Goal: Find specific page/section: Find specific page/section

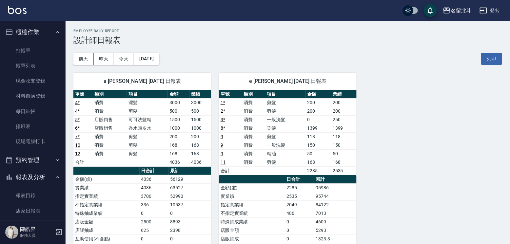
scroll to position [110, 0]
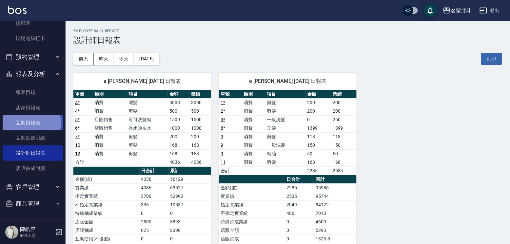
click at [27, 120] on link "互助日報表" at bounding box center [33, 122] width 60 height 15
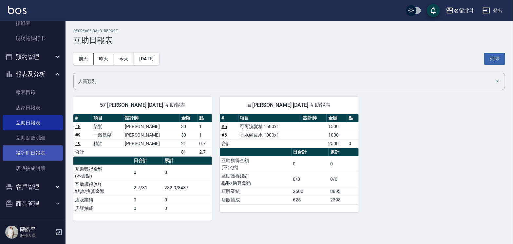
click at [30, 149] on link "設計師日報表" at bounding box center [33, 153] width 60 height 15
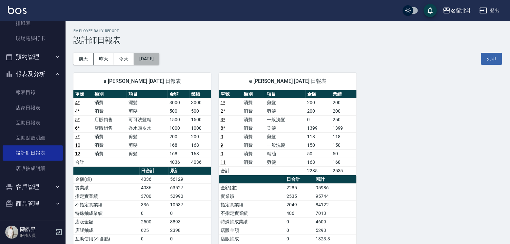
click at [159, 60] on button "[DATE]" at bounding box center [146, 59] width 25 height 12
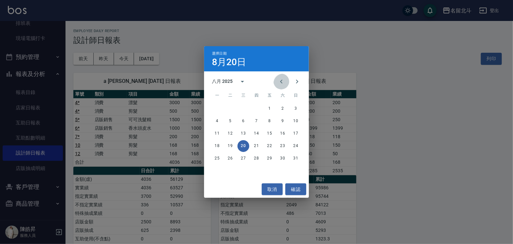
click at [278, 84] on icon "Previous month" at bounding box center [282, 82] width 8 height 8
click at [294, 135] on button "20" at bounding box center [296, 134] width 12 height 12
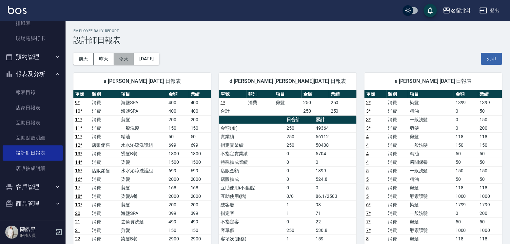
click at [126, 63] on button "今天" at bounding box center [124, 59] width 20 height 12
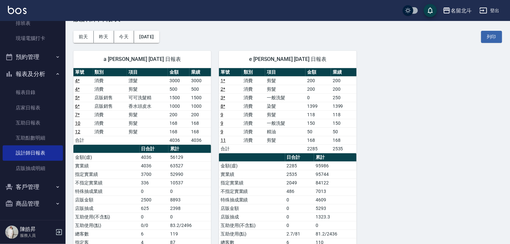
scroll to position [33, 0]
